Goal: Task Accomplishment & Management: Use online tool/utility

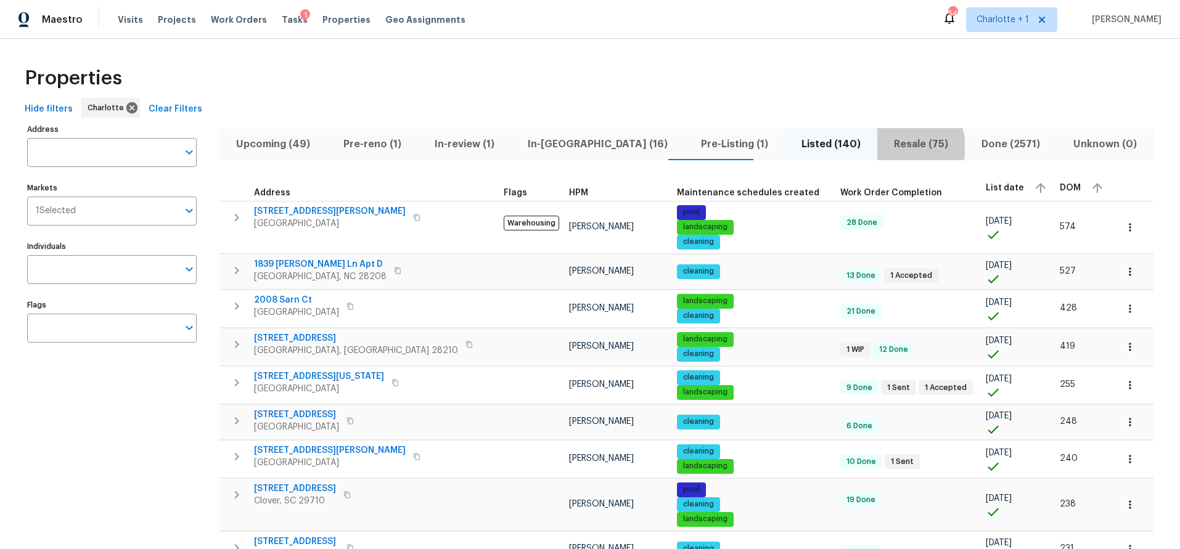
click at [885, 147] on span "Resale (75)" at bounding box center [921, 144] width 73 height 17
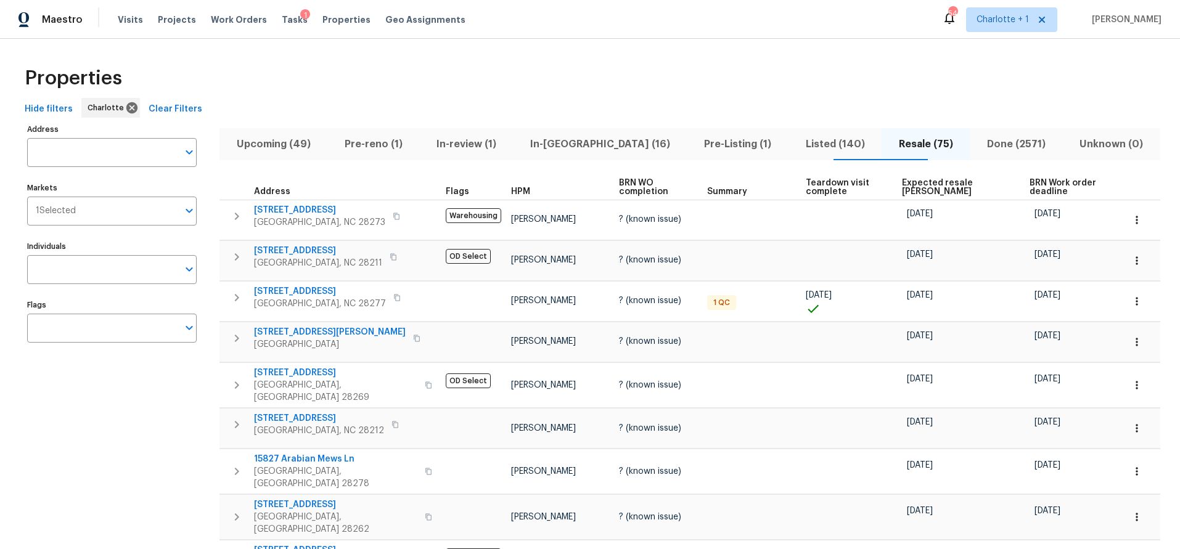
click at [911, 177] on th "Expected resale COE" at bounding box center [961, 187] width 128 height 25
click at [910, 181] on span "Expected resale COE" at bounding box center [955, 187] width 107 height 17
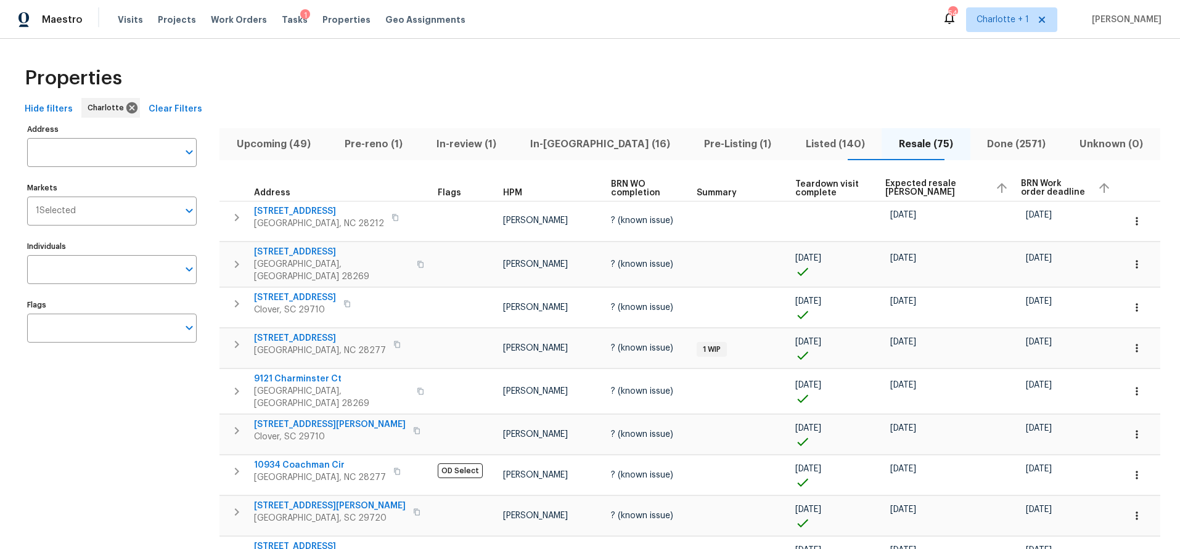
click at [902, 191] on span "Expected resale COE" at bounding box center [935, 187] width 100 height 17
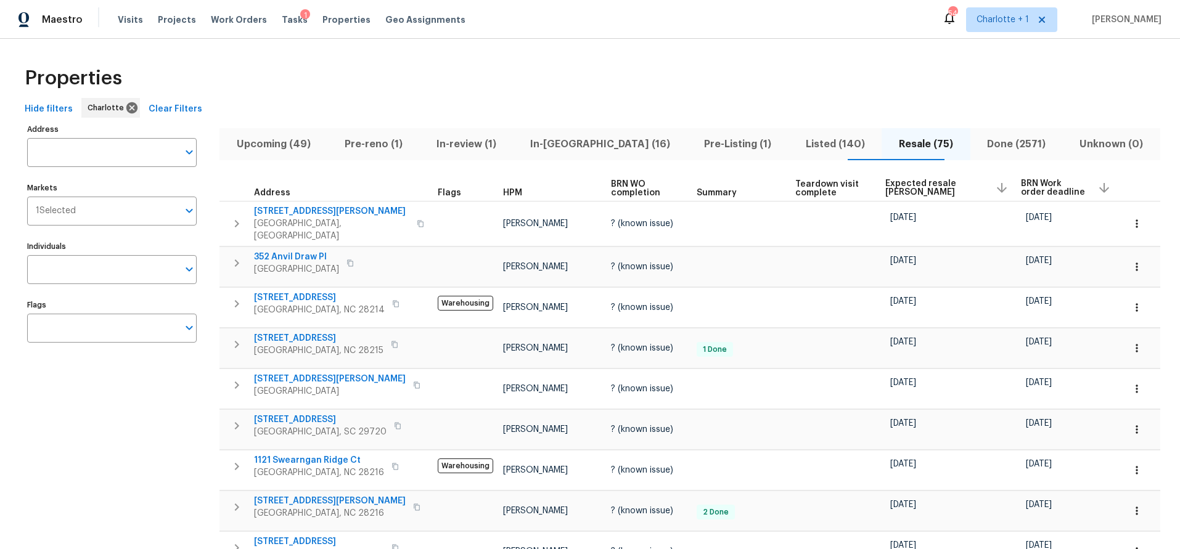
drag, startPoint x: 318, startPoint y: 70, endPoint x: 323, endPoint y: 79, distance: 9.9
click at [318, 70] on div "Properties" at bounding box center [590, 78] width 1141 height 39
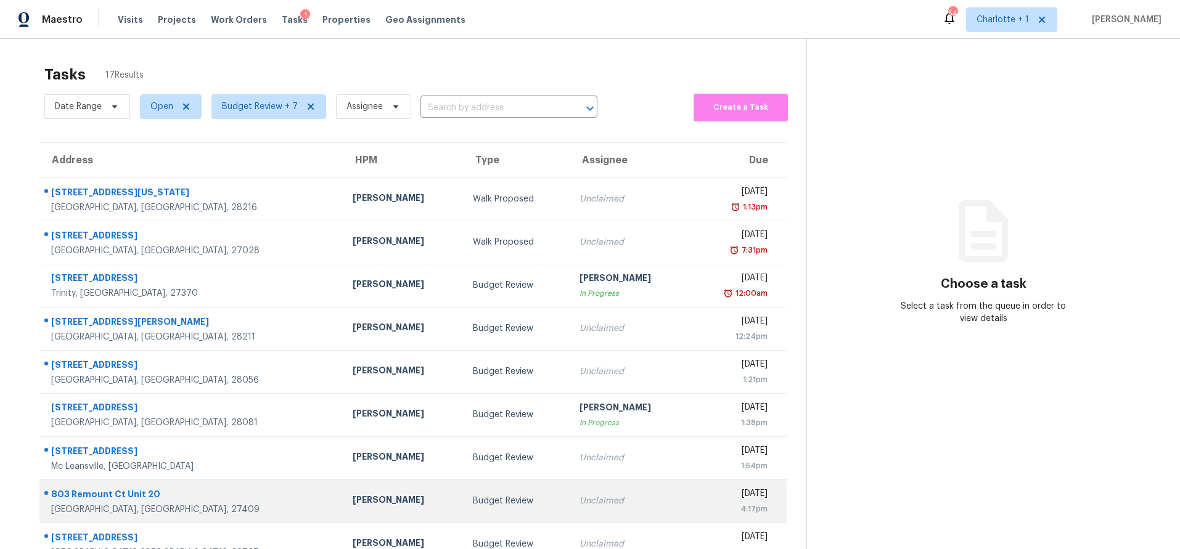
scroll to position [102, 0]
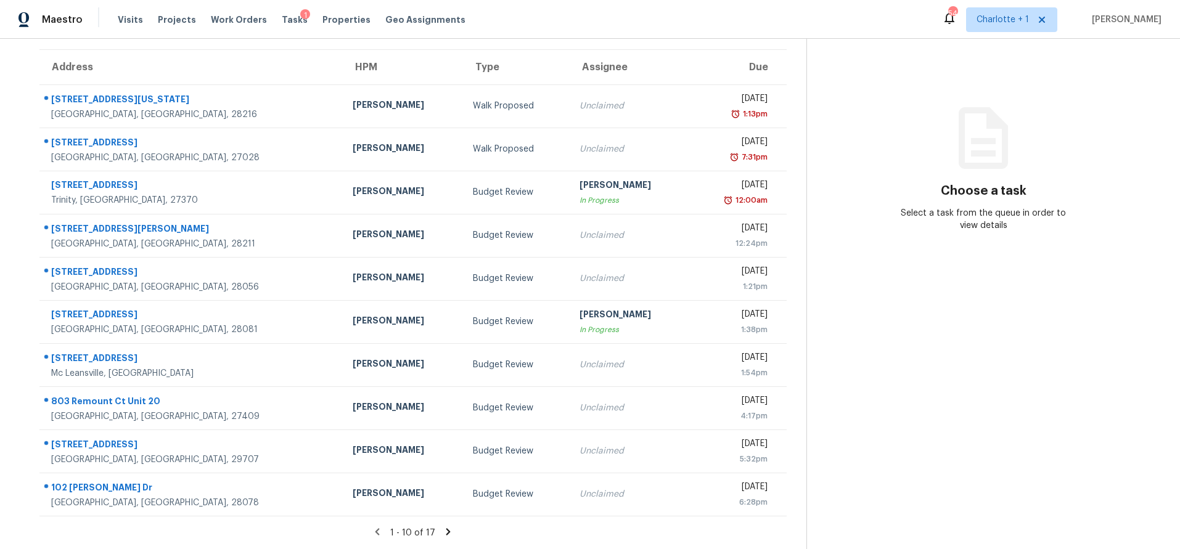
click at [444, 527] on icon at bounding box center [448, 532] width 11 height 11
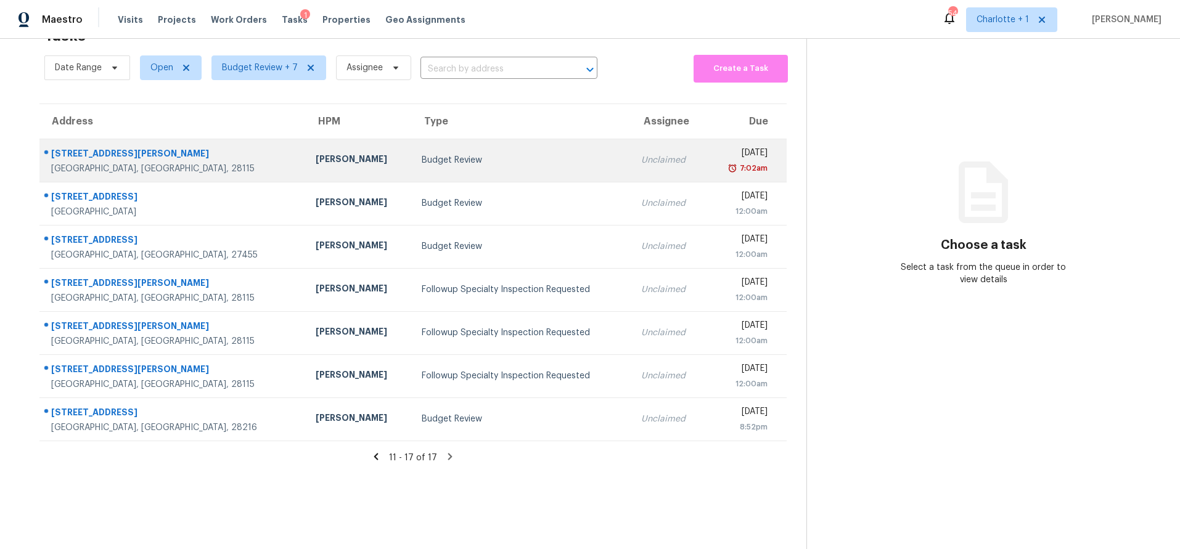
click at [180, 151] on div "[STREET_ADDRESS][PERSON_NAME]" at bounding box center [173, 154] width 245 height 15
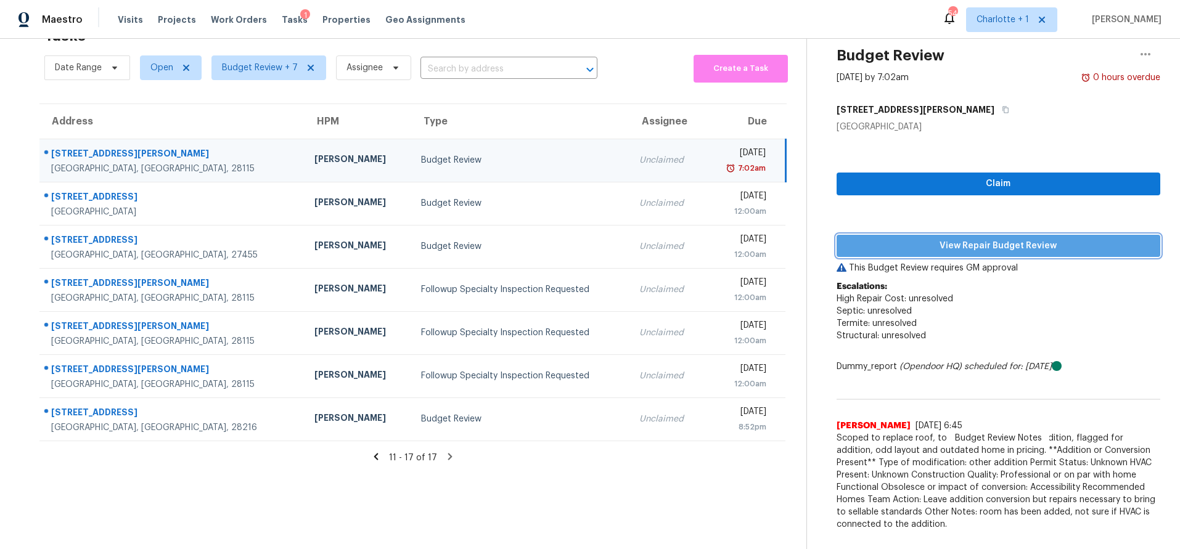
click at [1008, 239] on span "View Repair Budget Review" at bounding box center [999, 246] width 304 height 15
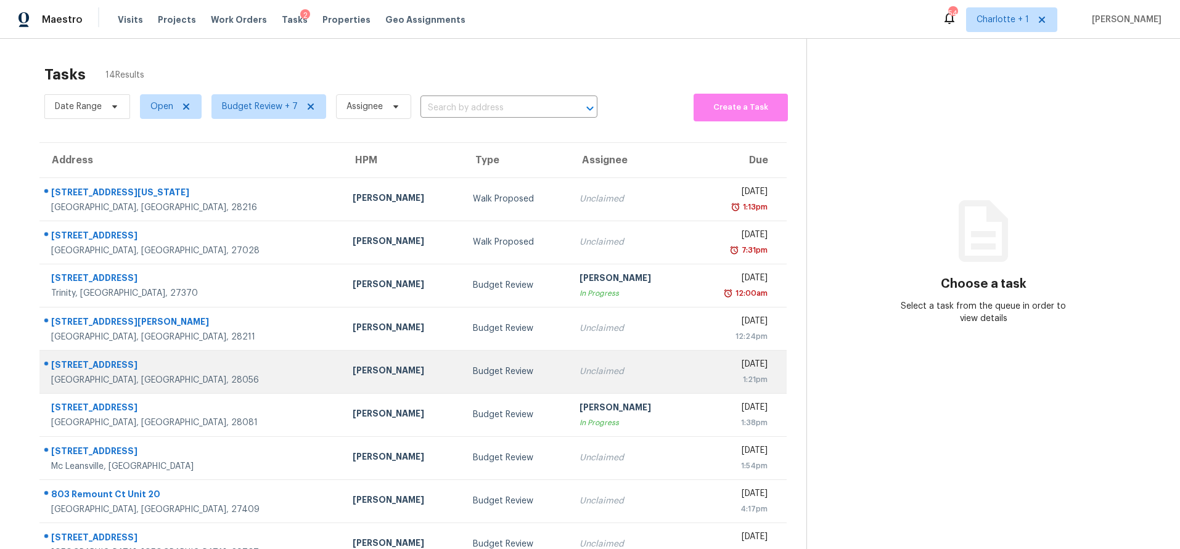
scroll to position [102, 0]
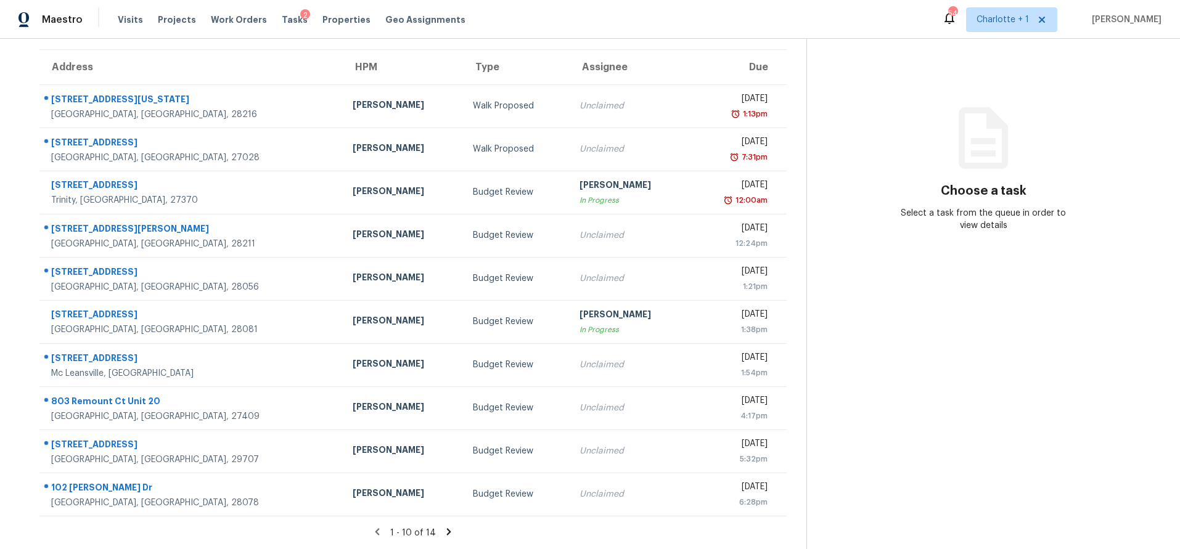
click at [444, 527] on icon at bounding box center [448, 532] width 11 height 11
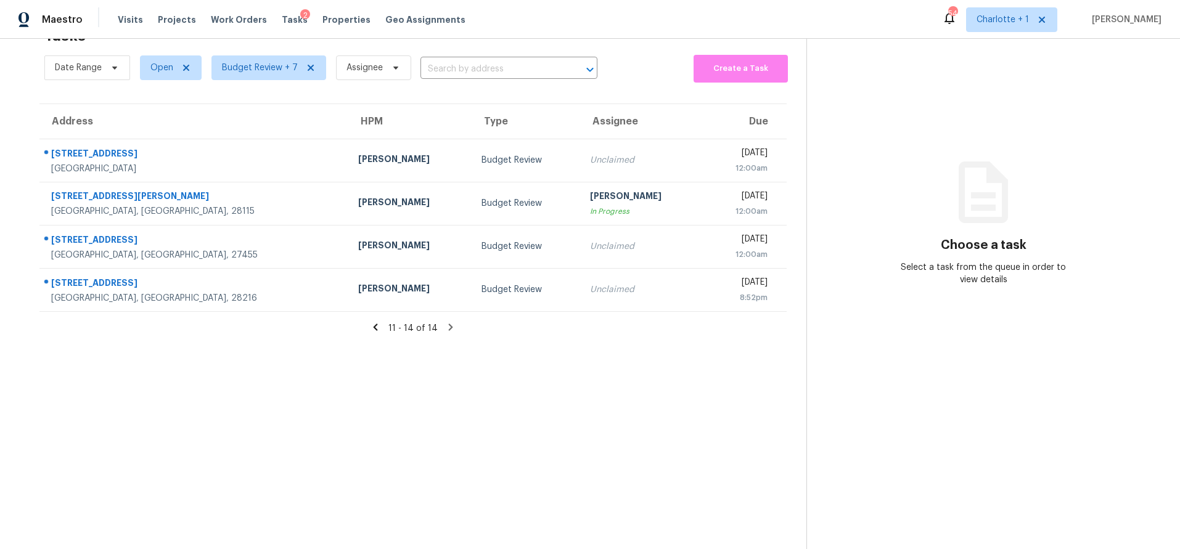
drag, startPoint x: 231, startPoint y: 341, endPoint x: 561, endPoint y: 354, distance: 330.2
click at [231, 341] on section "Tasks 14 Results Date Range Open Budget Review + 7 Assignee ​ Create a Task Add…" at bounding box center [413, 285] width 787 height 530
